Goal: Task Accomplishment & Management: Use online tool/utility

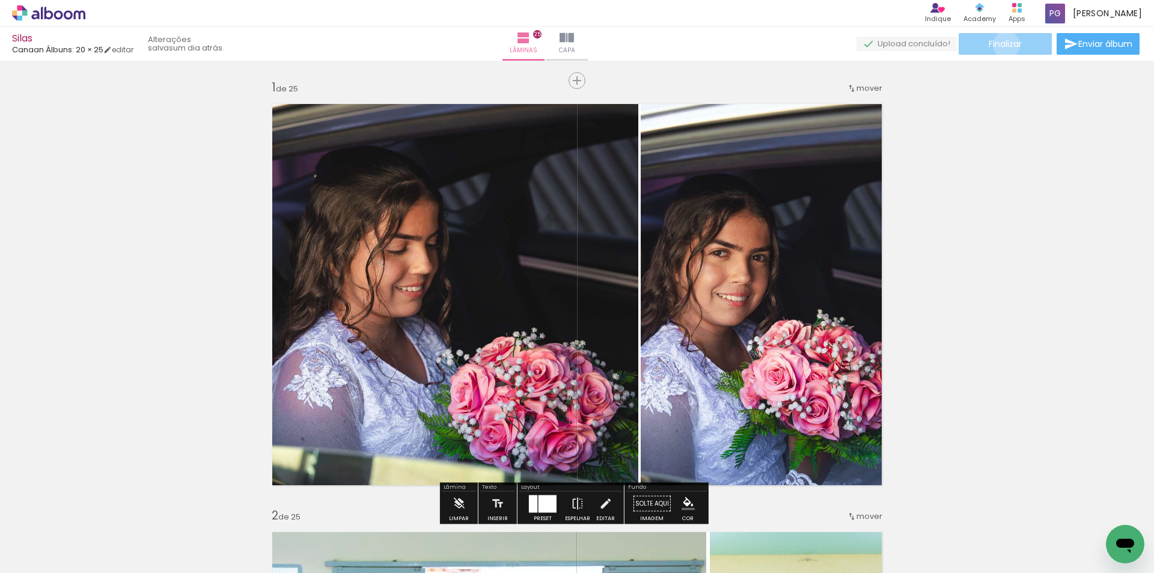
click at [1002, 44] on span "Finalizar" at bounding box center [1005, 44] width 33 height 8
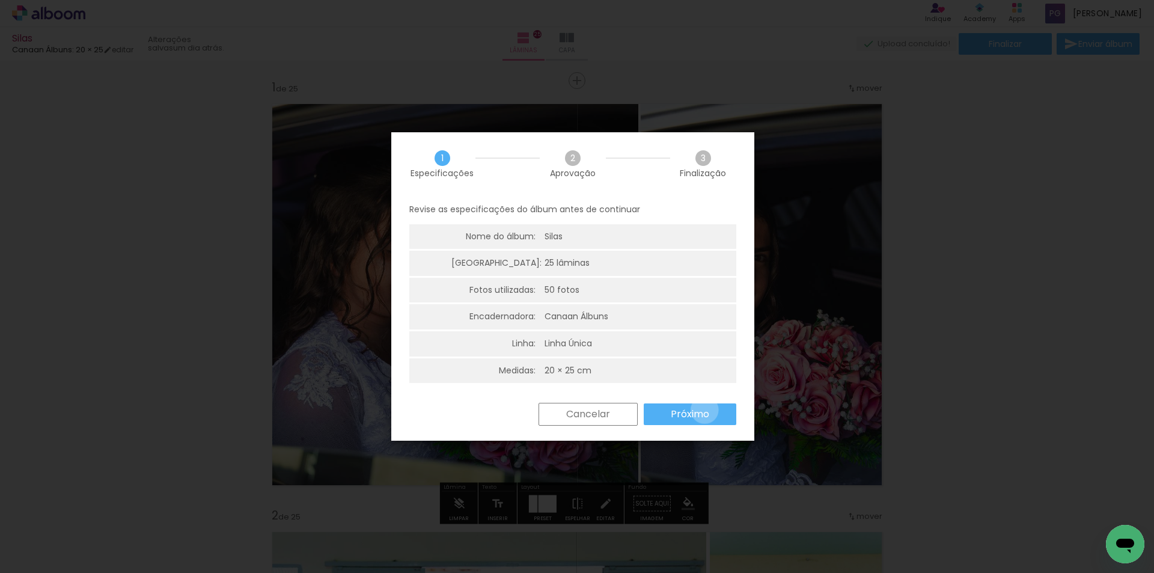
click at [0, 0] on slot "Próximo" at bounding box center [0, 0] width 0 height 0
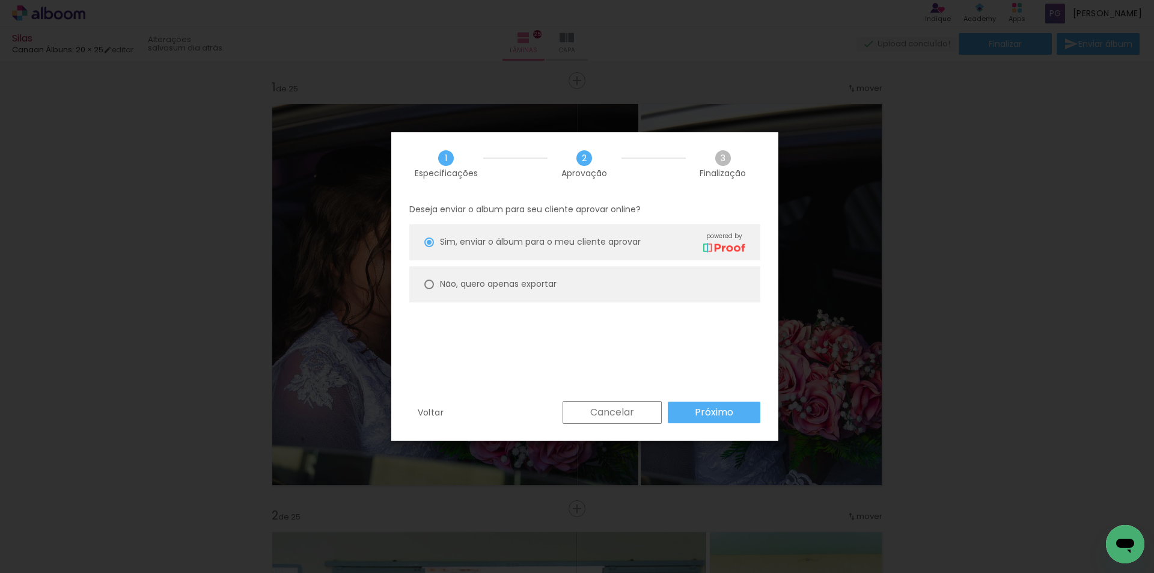
click at [570, 279] on paper-radio-button "Não, quero apenas exportar" at bounding box center [584, 284] width 351 height 36
type paper-radio-button "on"
click at [0, 0] on slot "Próximo" at bounding box center [0, 0] width 0 height 0
type input "Alta, 300 DPI"
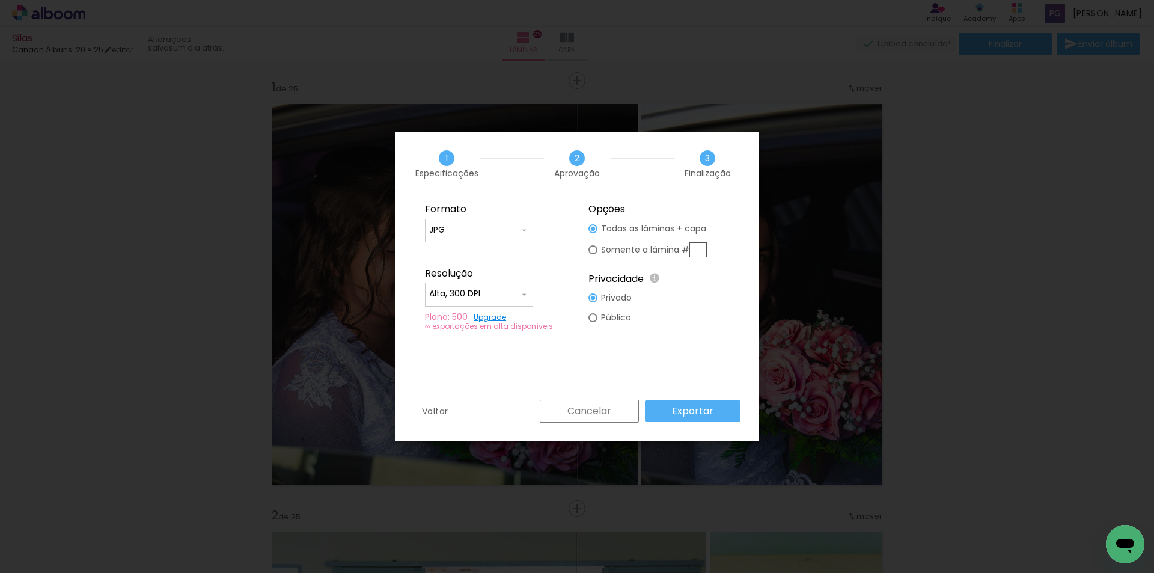
click at [698, 402] on paper-button "Exportar" at bounding box center [693, 411] width 96 height 22
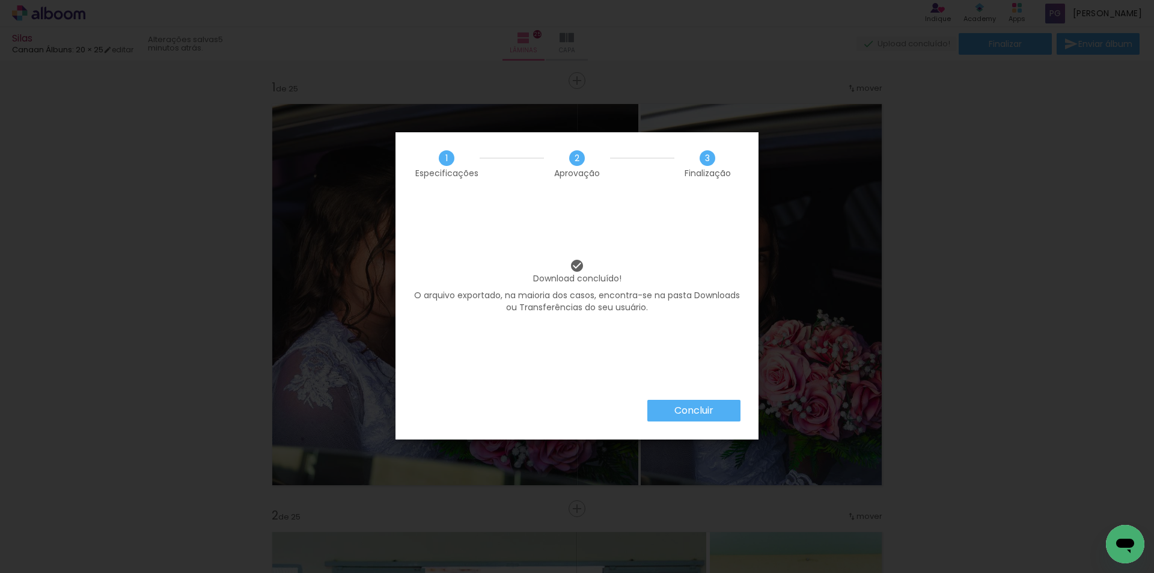
click at [0, 0] on slot "Concluir" at bounding box center [0, 0] width 0 height 0
